Goal: Task Accomplishment & Management: Use online tool/utility

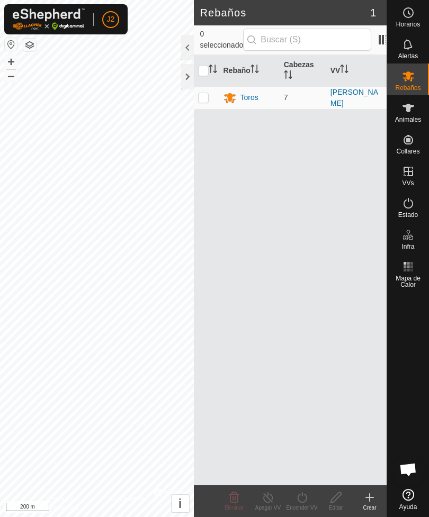
click at [185, 84] on div at bounding box center [187, 76] width 13 height 25
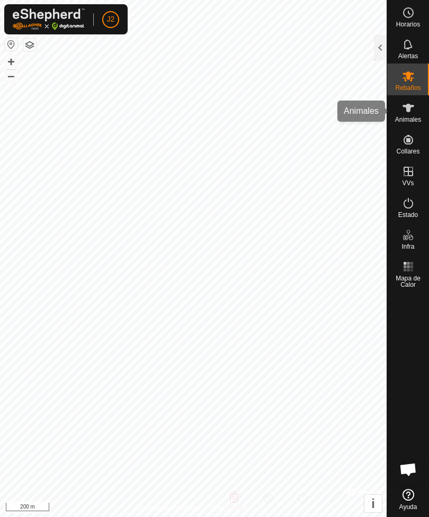
click at [408, 115] on es-animals-svg-icon at bounding box center [408, 108] width 19 height 17
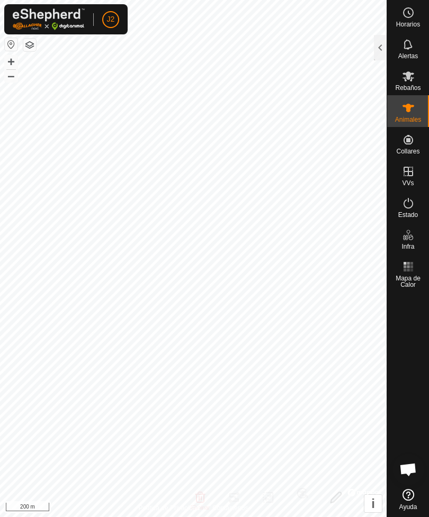
click at [381, 45] on div at bounding box center [380, 47] width 13 height 25
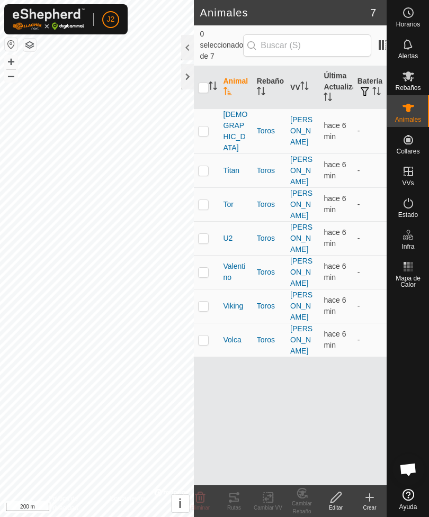
click at [205, 83] on input "checkbox" at bounding box center [203, 88] width 11 height 11
checkbox input "true"
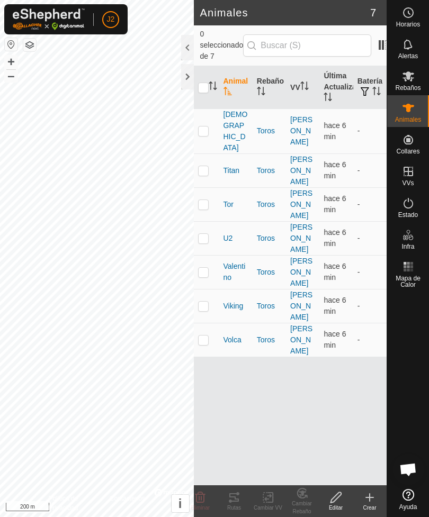
checkbox input "true"
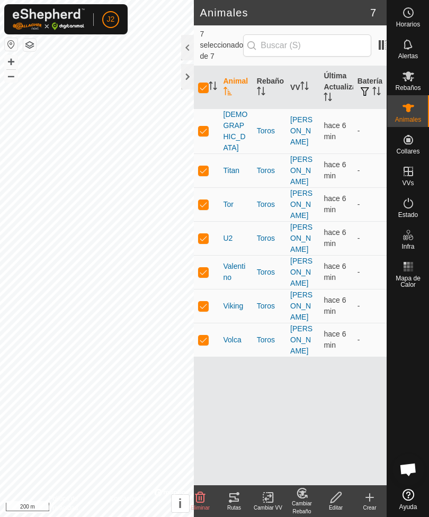
click at [239, 498] on icon at bounding box center [234, 497] width 13 height 13
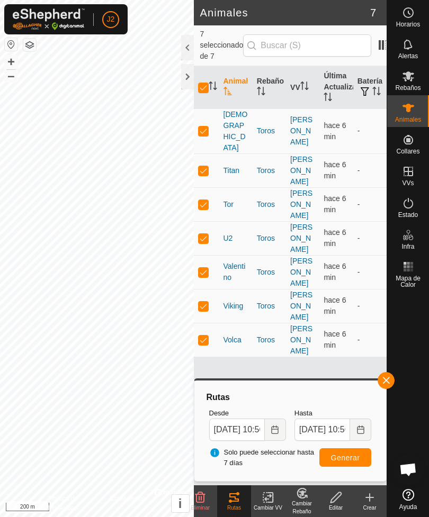
click at [188, 78] on div at bounding box center [187, 76] width 13 height 25
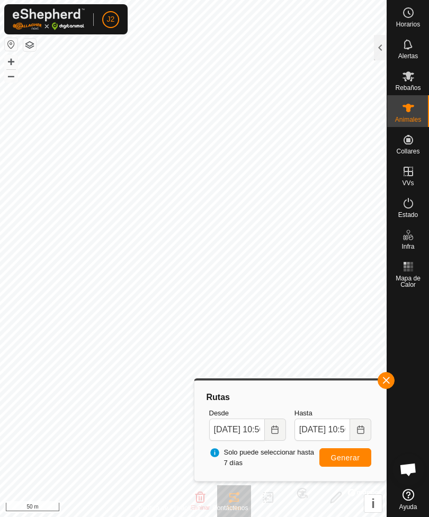
click at [388, 374] on button "button" at bounding box center [385, 380] width 17 height 17
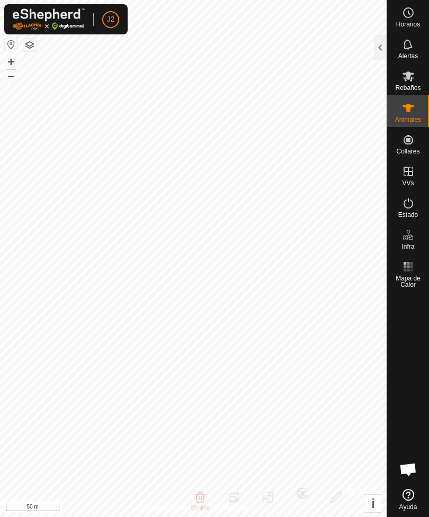
checkbox input "false"
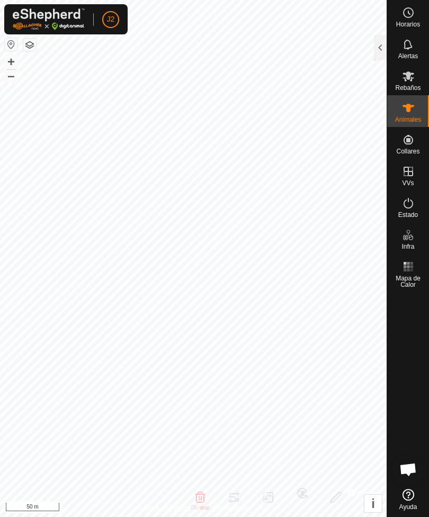
checkbox input "false"
checkbox input "true"
click at [382, 50] on div at bounding box center [380, 47] width 13 height 25
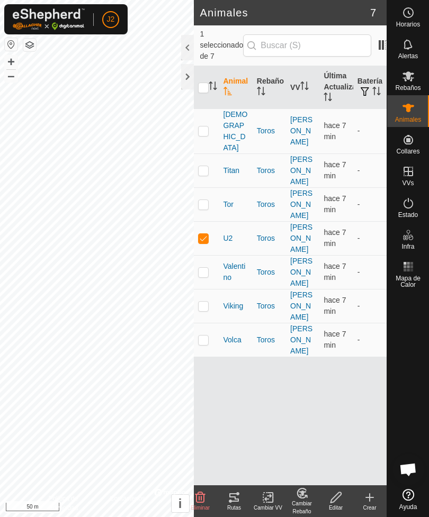
click at [206, 336] on p-checkbox at bounding box center [203, 340] width 11 height 8
checkbox input "true"
click at [205, 221] on td at bounding box center [206, 238] width 25 height 34
checkbox input "false"
click at [236, 496] on icon at bounding box center [234, 497] width 13 height 13
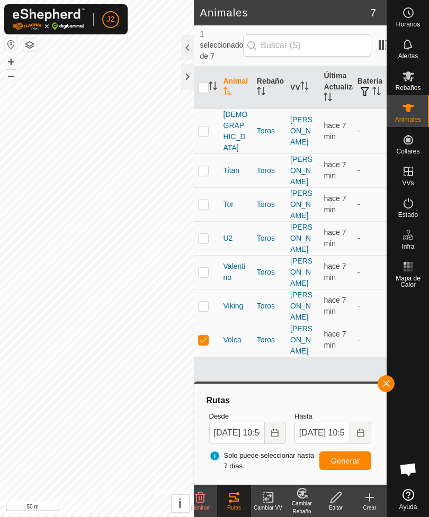
click at [190, 87] on div at bounding box center [187, 76] width 13 height 25
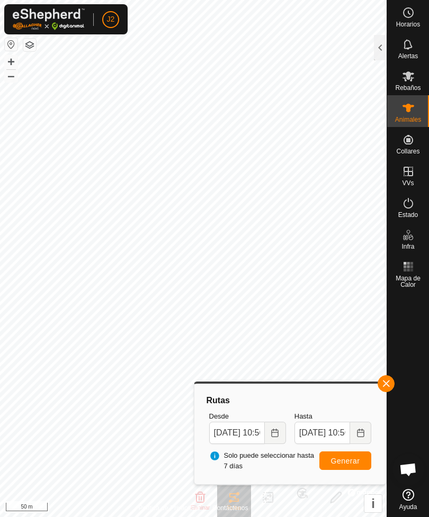
click at [380, 47] on div at bounding box center [380, 47] width 13 height 25
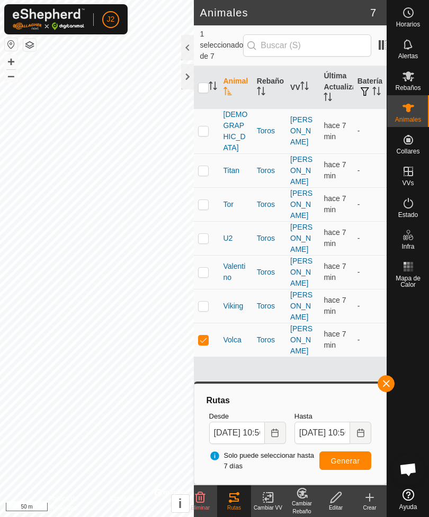
click at [204, 302] on p-checkbox at bounding box center [203, 306] width 11 height 8
checkbox input "true"
click at [205, 336] on p-checkbox at bounding box center [203, 340] width 11 height 8
checkbox input "false"
click at [189, 85] on div at bounding box center [187, 76] width 13 height 25
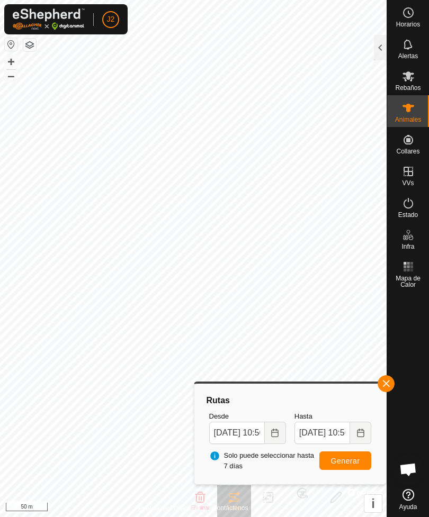
click at [357, 458] on span "Generar" at bounding box center [345, 461] width 29 height 8
click at [375, 55] on div at bounding box center [380, 47] width 13 height 25
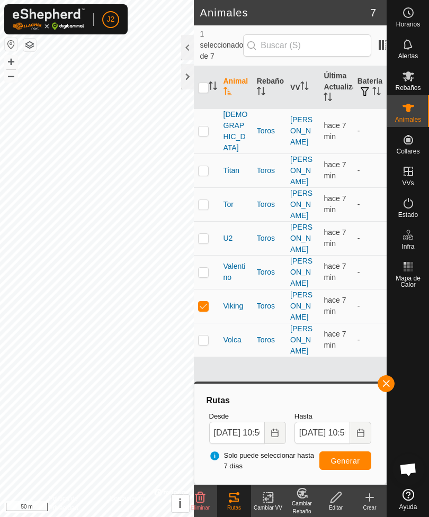
click at [187, 76] on div at bounding box center [187, 76] width 13 height 25
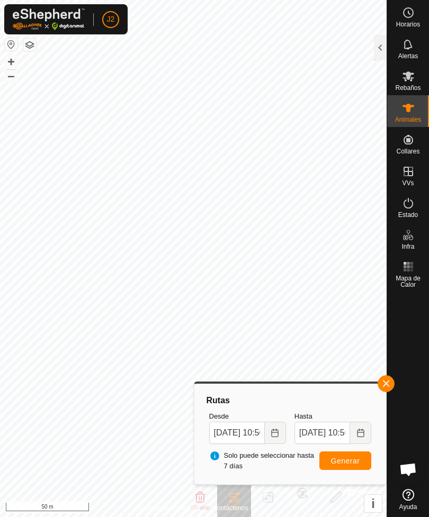
click at [379, 52] on div at bounding box center [380, 47] width 13 height 25
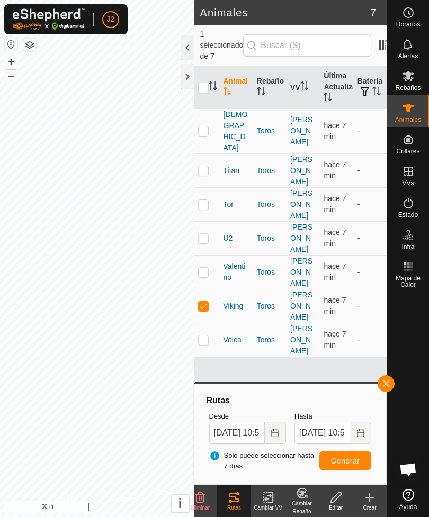
click at [205, 268] on p-checkbox at bounding box center [203, 272] width 11 height 8
checkbox input "true"
click at [206, 302] on p-checkbox at bounding box center [203, 306] width 11 height 8
checkbox input "false"
click at [189, 77] on div at bounding box center [187, 76] width 13 height 25
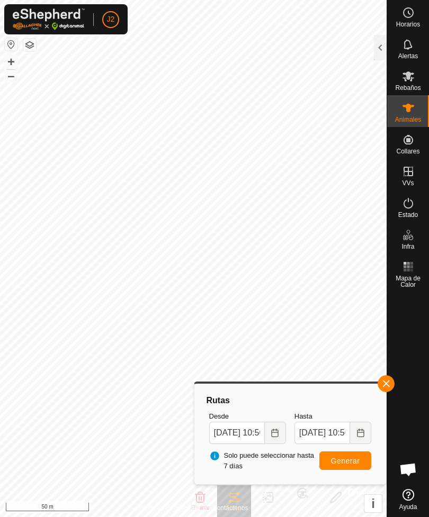
click at [344, 461] on span "Generar" at bounding box center [345, 461] width 29 height 8
click at [376, 50] on div at bounding box center [380, 47] width 13 height 25
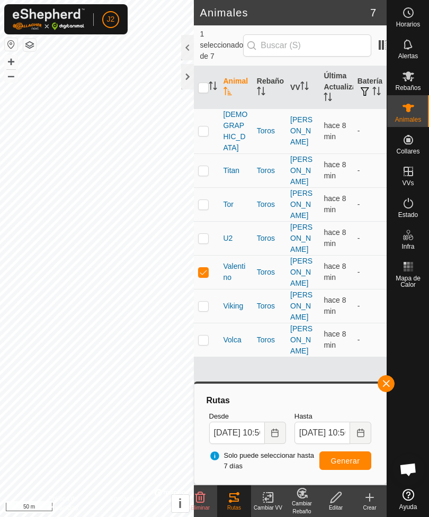
click at [204, 234] on p-checkbox at bounding box center [203, 238] width 11 height 8
checkbox input "true"
click at [206, 268] on p-checkbox at bounding box center [203, 272] width 11 height 8
checkbox input "false"
click at [350, 457] on span "Generar" at bounding box center [345, 461] width 29 height 8
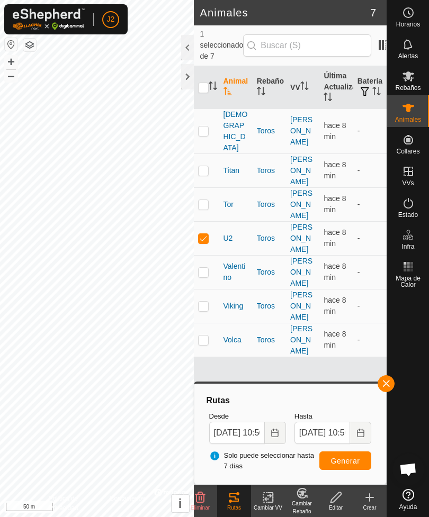
click at [189, 82] on div at bounding box center [187, 76] width 13 height 25
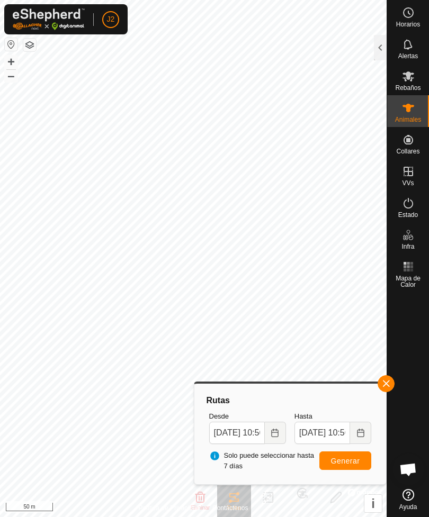
click at [379, 48] on div at bounding box center [380, 47] width 13 height 25
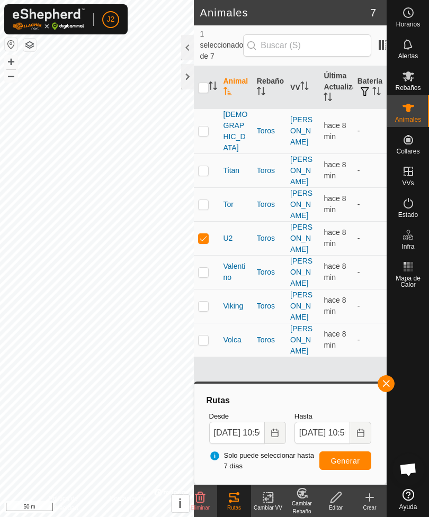
click at [379, 48] on app-column-selector at bounding box center [381, 45] width 20 height 21
click at [205, 200] on p-checkbox at bounding box center [203, 204] width 11 height 8
checkbox input "true"
click at [203, 234] on p-checkbox at bounding box center [203, 238] width 11 height 8
checkbox input "false"
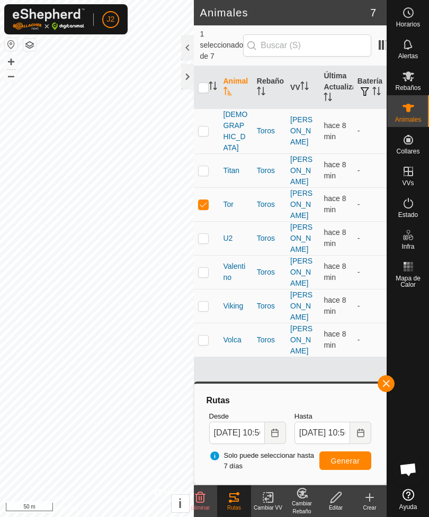
click at [344, 460] on span "Generar" at bounding box center [345, 461] width 29 height 8
click at [189, 80] on div at bounding box center [187, 76] width 13 height 25
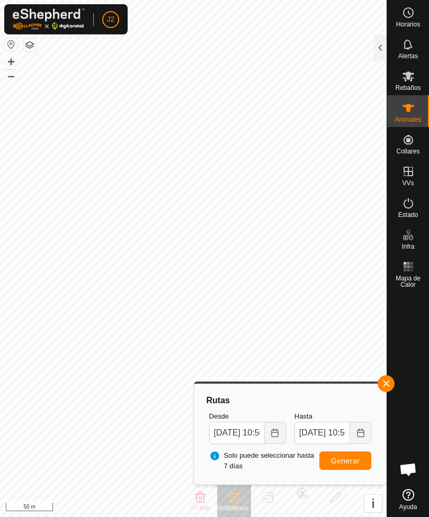
click at [377, 47] on div at bounding box center [380, 47] width 13 height 25
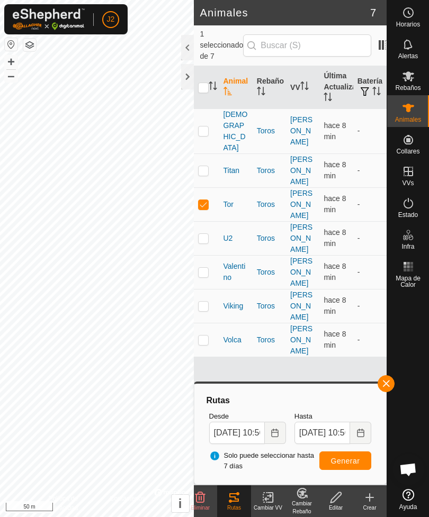
click at [204, 166] on p-checkbox at bounding box center [203, 170] width 11 height 8
checkbox input "true"
click at [204, 200] on p-checkbox at bounding box center [203, 204] width 11 height 8
checkbox input "false"
click at [343, 459] on span "Generar" at bounding box center [345, 461] width 29 height 8
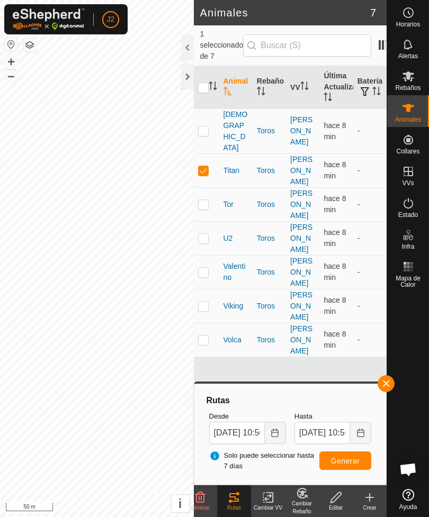
click at [193, 73] on div at bounding box center [187, 76] width 13 height 25
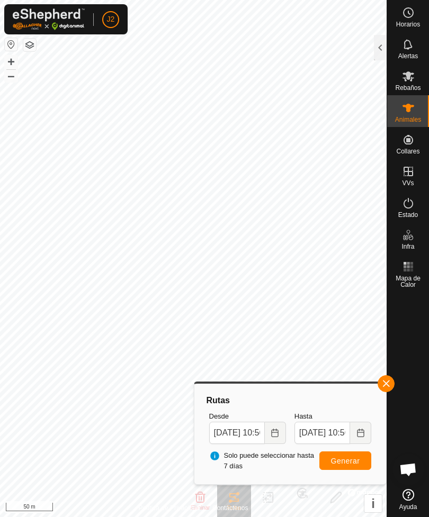
click at [378, 44] on div at bounding box center [380, 47] width 13 height 25
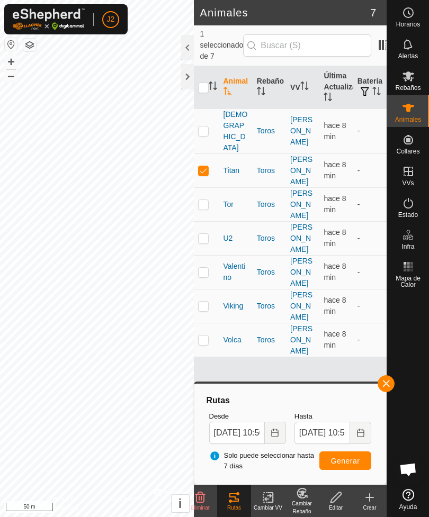
click at [203, 126] on p-checkbox at bounding box center [203, 130] width 11 height 8
checkbox input "true"
click at [205, 153] on td at bounding box center [206, 170] width 25 height 34
checkbox input "false"
click at [345, 460] on span "Generar" at bounding box center [345, 461] width 29 height 8
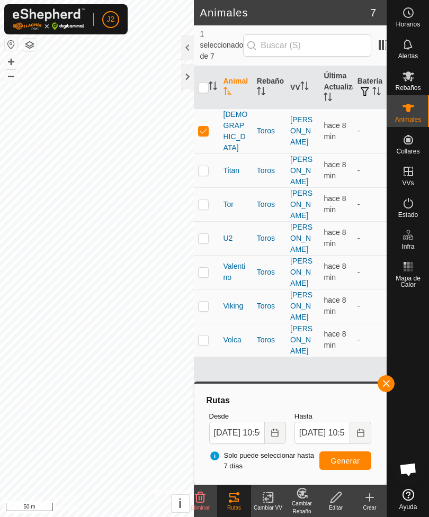
click at [181, 78] on div at bounding box center [187, 76] width 13 height 25
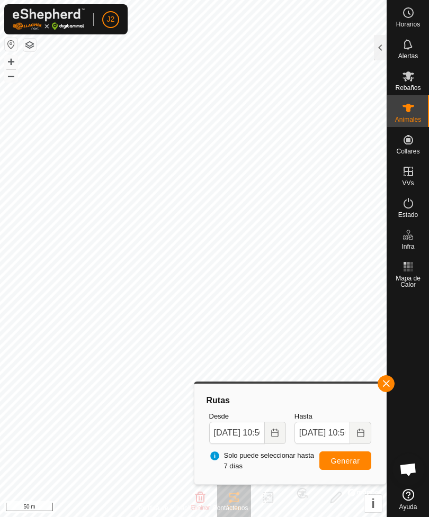
click at [387, 378] on button "button" at bounding box center [385, 383] width 17 height 17
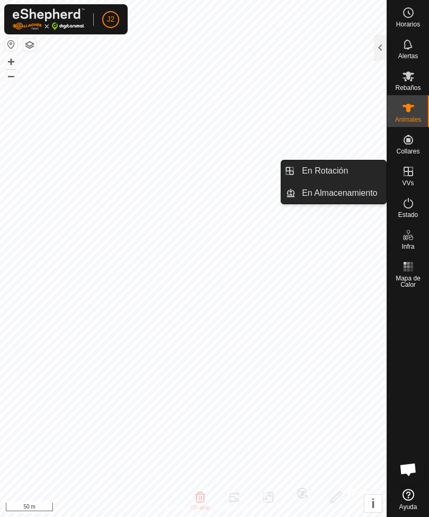
click at [332, 167] on span "En Rotación" at bounding box center [325, 171] width 46 height 13
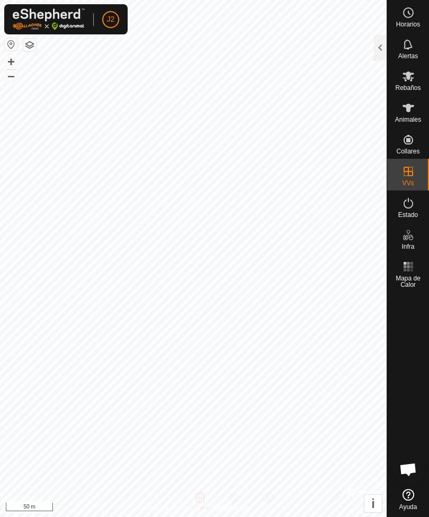
click at [376, 47] on div at bounding box center [380, 47] width 13 height 25
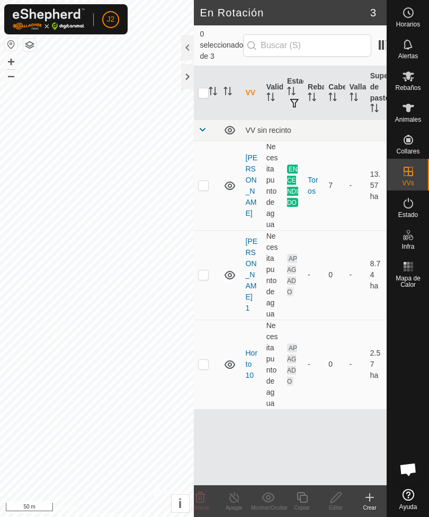
click at [204, 270] on p-checkbox at bounding box center [203, 274] width 11 height 8
click at [207, 495] on delete-svg-icon at bounding box center [200, 497] width 34 height 13
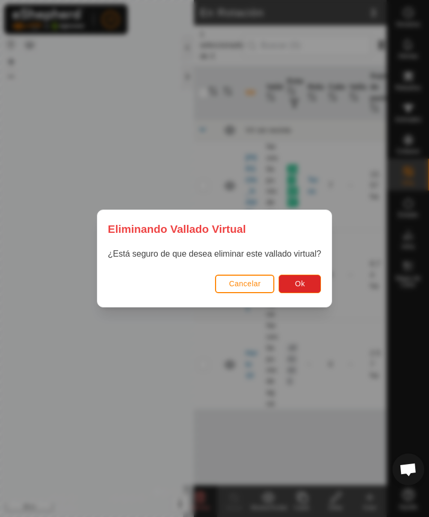
click at [312, 283] on button "Ok" at bounding box center [299, 284] width 42 height 19
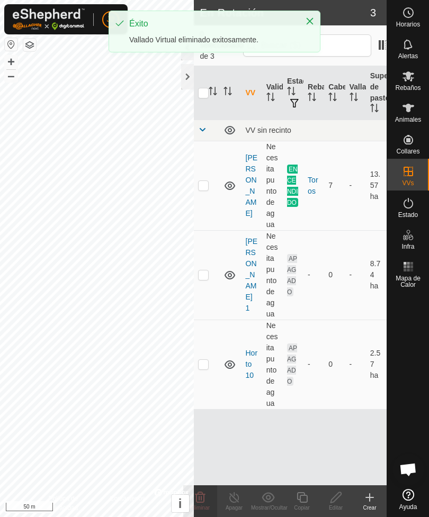
checkbox input "false"
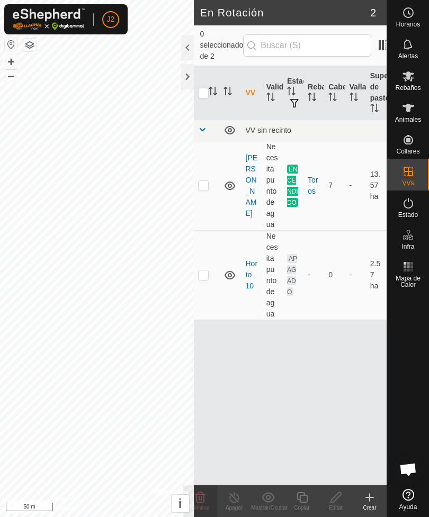
click at [205, 270] on p-checkbox at bounding box center [203, 274] width 11 height 8
checkbox input "true"
click at [340, 496] on icon at bounding box center [335, 497] width 13 height 13
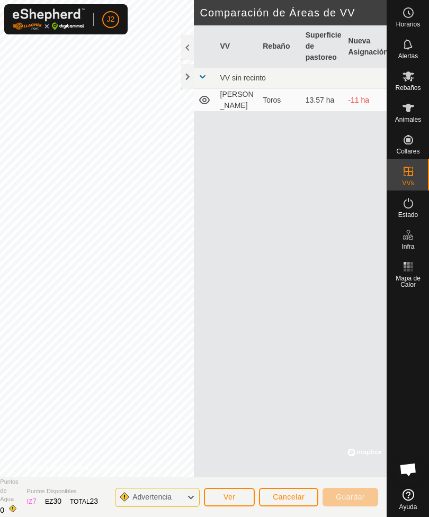
click at [186, 83] on div at bounding box center [187, 76] width 13 height 25
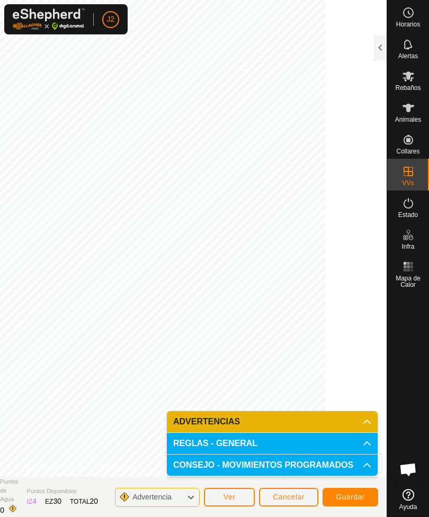
click at [348, 493] on span "Guardar" at bounding box center [350, 497] width 29 height 8
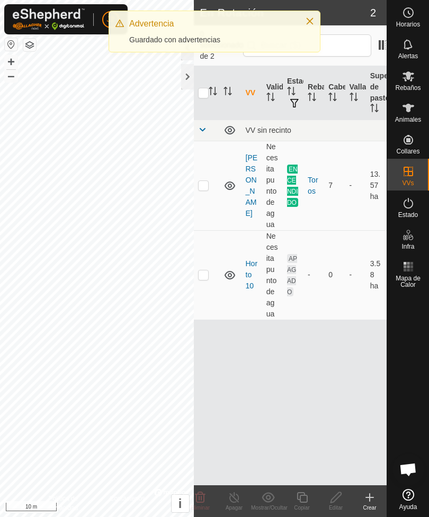
click at [187, 86] on div at bounding box center [187, 76] width 13 height 25
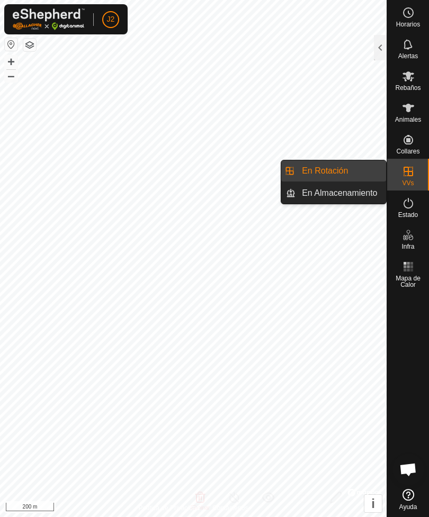
click at [346, 165] on span "En Rotación" at bounding box center [325, 171] width 46 height 13
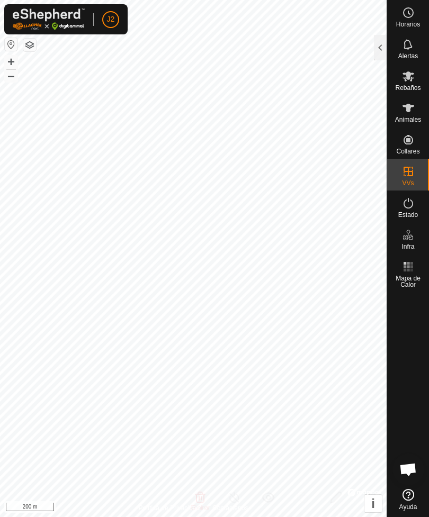
click at [383, 50] on div at bounding box center [380, 47] width 13 height 25
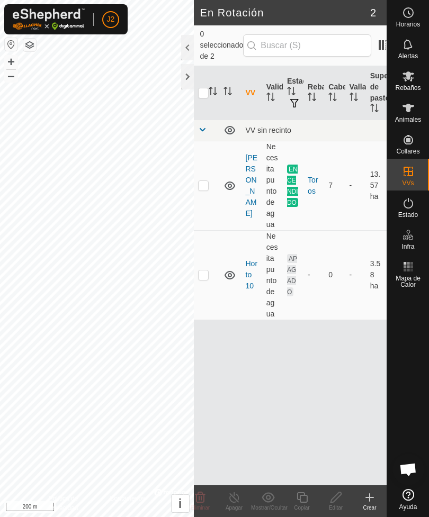
click at [207, 270] on p-checkbox at bounding box center [203, 274] width 11 height 8
checkbox input "true"
click at [186, 75] on div at bounding box center [187, 76] width 13 height 25
